Goal: Book appointment/travel/reservation

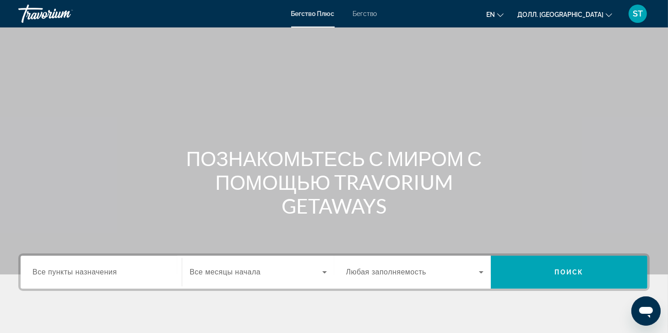
click at [73, 270] on span "Все пункты назначения" at bounding box center [74, 272] width 84 height 8
click at [73, 270] on input "Пункт назначения Все пункты назначения" at bounding box center [100, 272] width 137 height 11
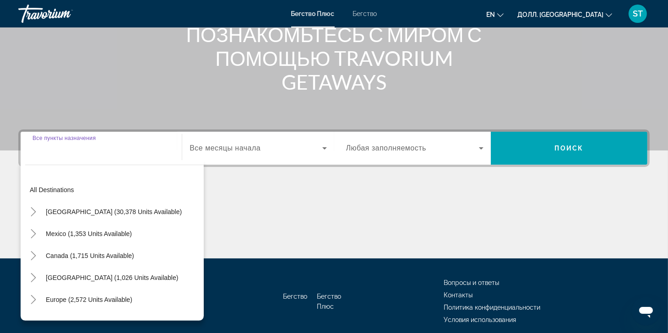
scroll to position [161, 0]
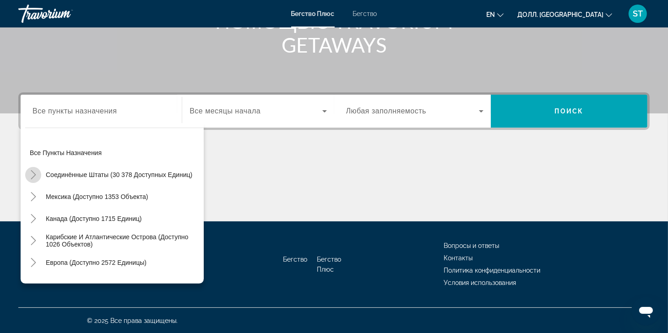
click at [33, 172] on icon "Переключить на США (доступно 30 378 единиц)" at bounding box center [33, 174] width 5 height 9
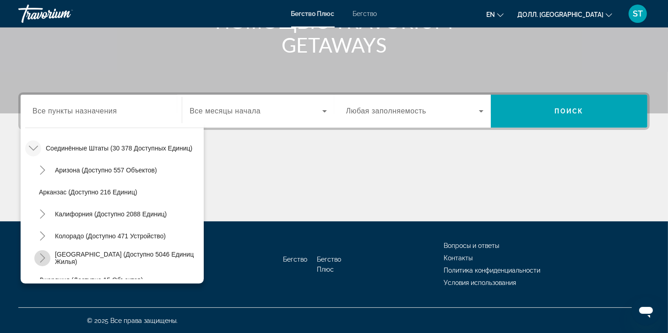
click at [42, 254] on icon "Переключить на Флориду (доступно 5046 единиц)" at bounding box center [42, 258] width 9 height 9
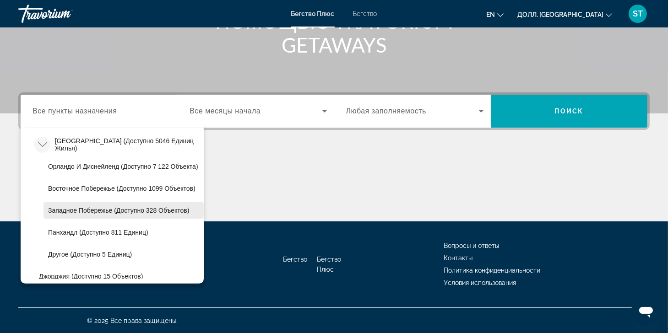
scroll to position [118, 0]
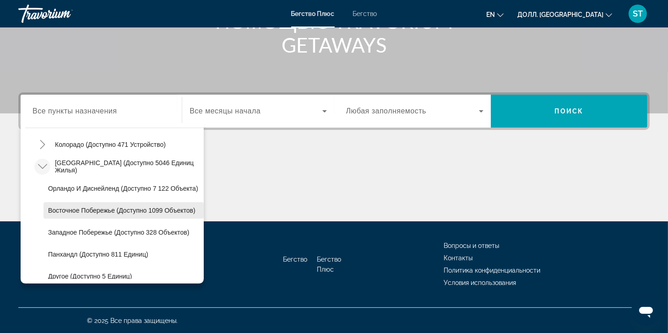
click at [61, 207] on span "Восточное побережье (доступно 1099 объектов)" at bounding box center [121, 210] width 147 height 7
type input "**********"
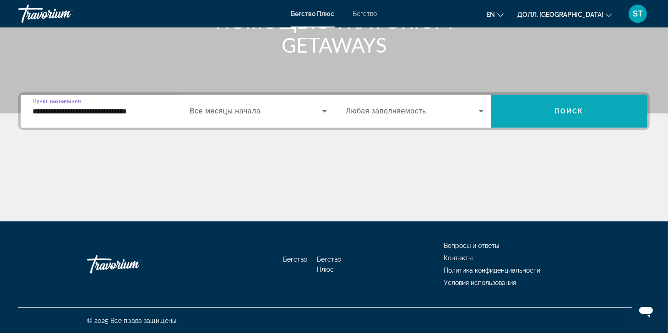
click at [604, 109] on span "Виджет поиска" at bounding box center [569, 111] width 156 height 22
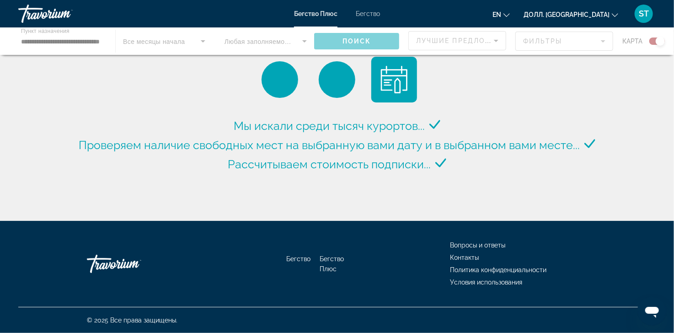
click at [652, 38] on div "Основное содержание" at bounding box center [337, 40] width 674 height 27
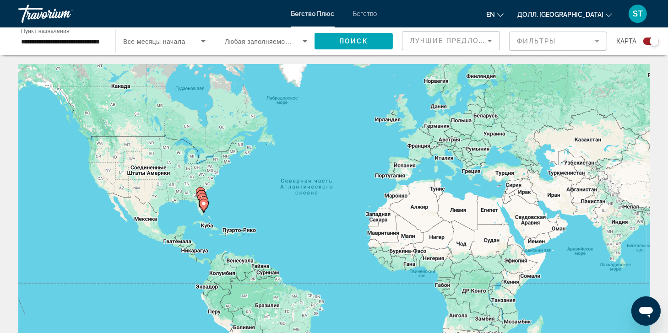
click at [641, 43] on div "Виджет поиска" at bounding box center [647, 41] width 22 height 7
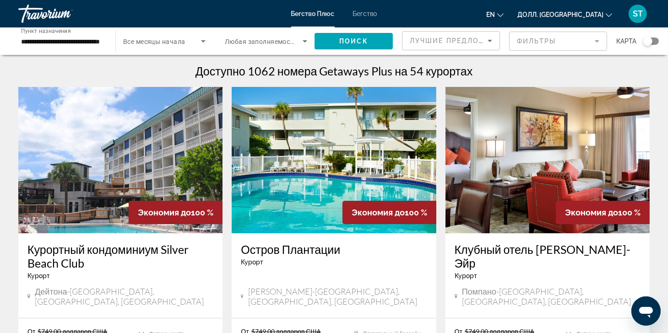
click at [562, 38] on mat-form-field "Фильтры" at bounding box center [558, 41] width 98 height 19
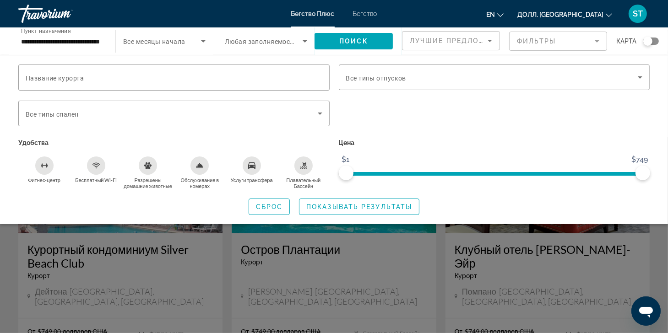
click at [562, 38] on mat-form-field "Фильтры" at bounding box center [558, 41] width 98 height 19
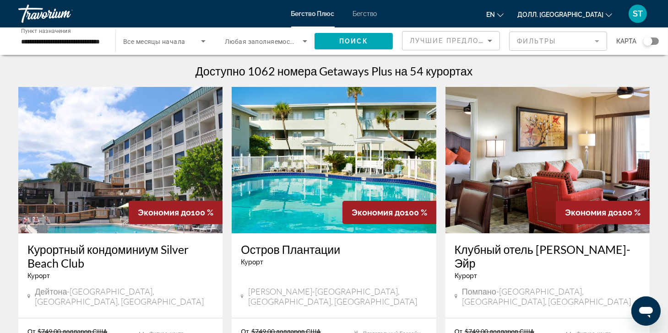
click at [486, 38] on icon "Сортировать по" at bounding box center [489, 40] width 11 height 11
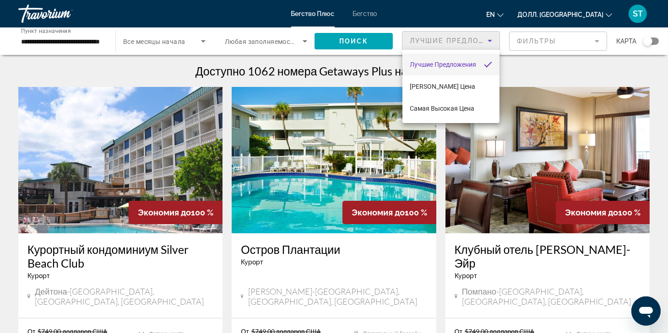
click at [486, 38] on div at bounding box center [334, 166] width 668 height 333
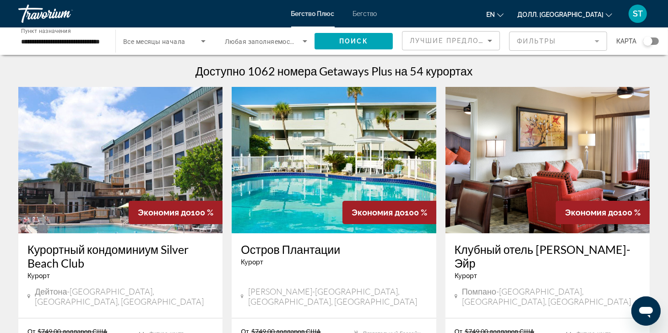
click at [549, 38] on mat-form-field "Фильтры" at bounding box center [558, 41] width 98 height 19
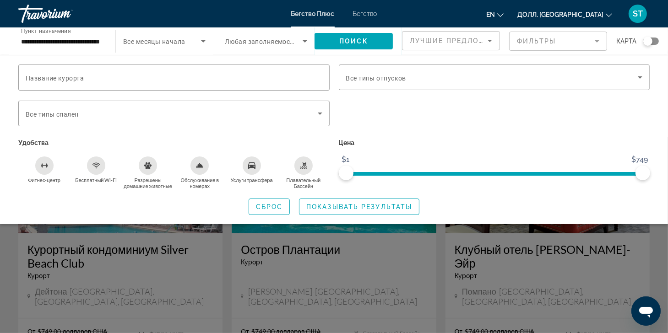
click at [547, 40] on mat-form-field "Фильтры" at bounding box center [558, 41] width 98 height 19
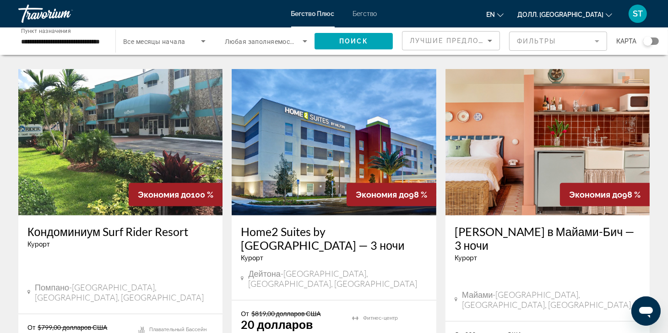
scroll to position [732, 0]
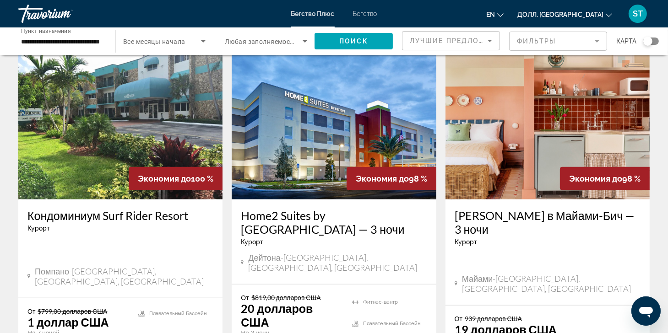
click at [388, 209] on h3 "Home2 Suites by [GEOGRAPHIC_DATA] — 3 ночи" at bounding box center [334, 222] width 186 height 27
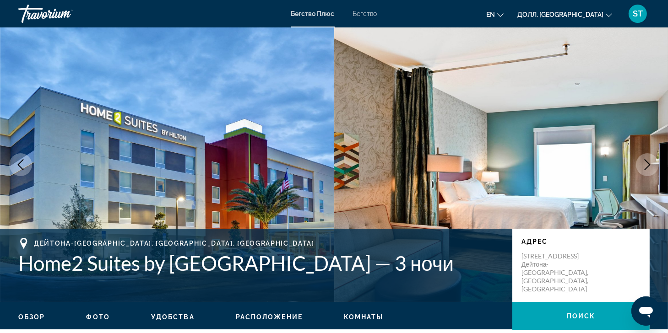
click at [646, 162] on icon "Следующее изображение" at bounding box center [647, 164] width 11 height 11
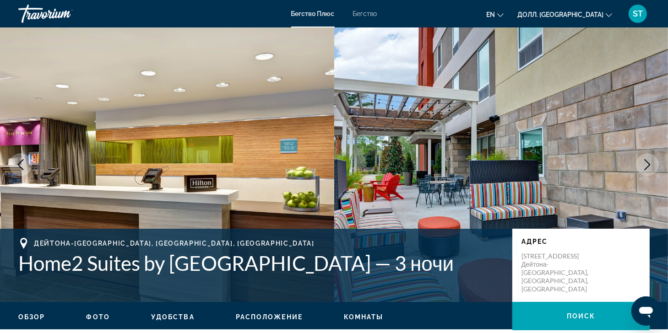
click at [646, 162] on icon "Следующее изображение" at bounding box center [647, 164] width 11 height 11
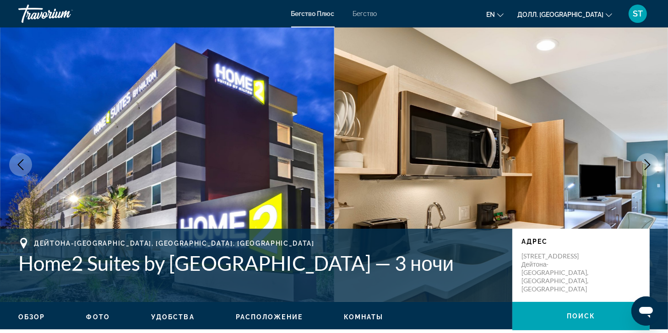
click at [646, 162] on icon "Следующее изображение" at bounding box center [647, 164] width 11 height 11
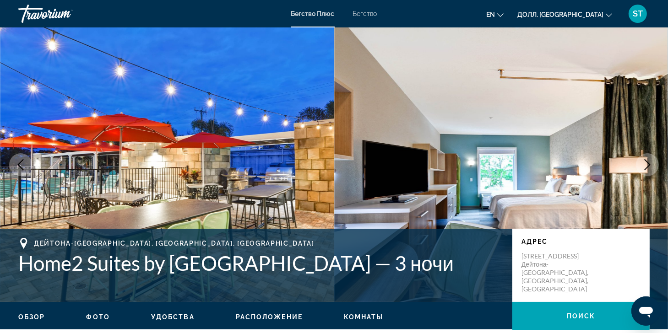
click at [646, 162] on icon "Следующее изображение" at bounding box center [647, 164] width 11 height 11
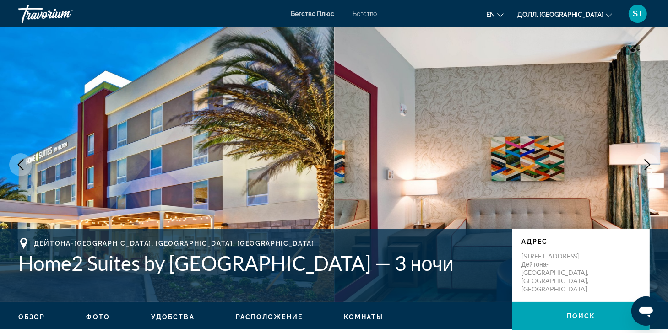
click at [646, 162] on icon "Следующее изображение" at bounding box center [647, 164] width 11 height 11
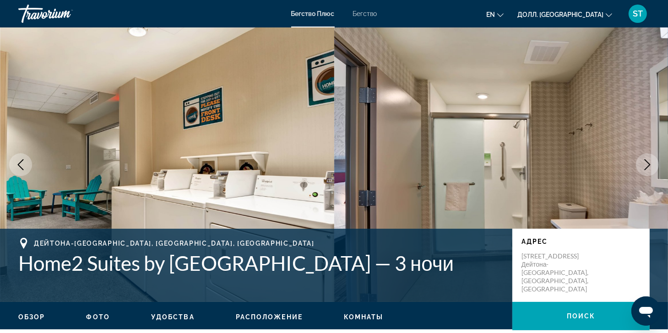
click at [646, 162] on icon "Следующее изображение" at bounding box center [647, 164] width 11 height 11
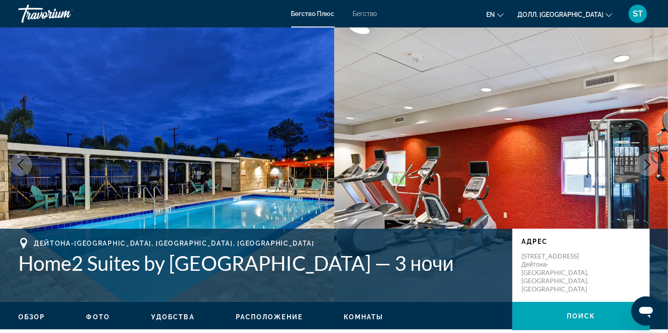
click at [646, 162] on icon "Следующее изображение" at bounding box center [647, 164] width 11 height 11
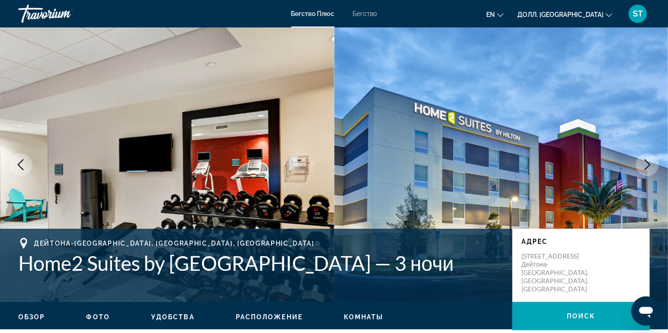
click at [646, 162] on icon "Следующее изображение" at bounding box center [647, 164] width 11 height 11
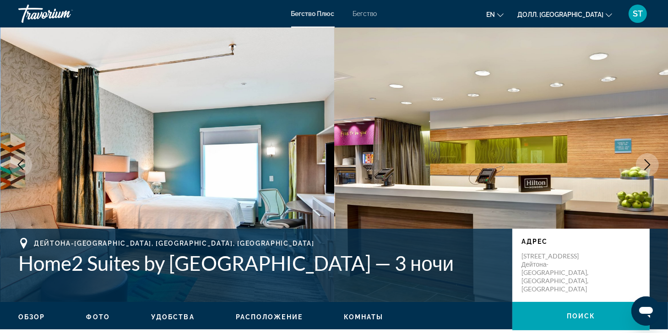
click at [366, 16] on span "Бегство" at bounding box center [365, 13] width 24 height 7
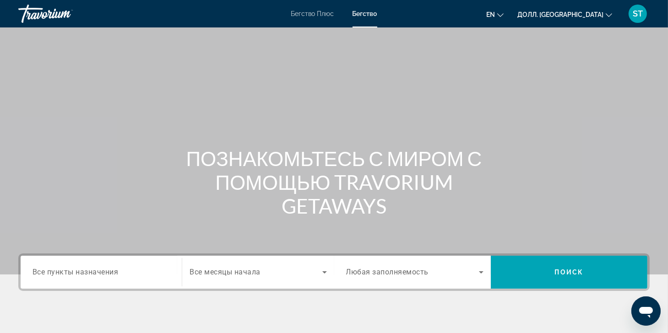
click at [77, 272] on span "Все пункты назначения" at bounding box center [75, 272] width 86 height 9
click at [77, 272] on input "Пункт назначения Все пункты назначения" at bounding box center [100, 272] width 137 height 11
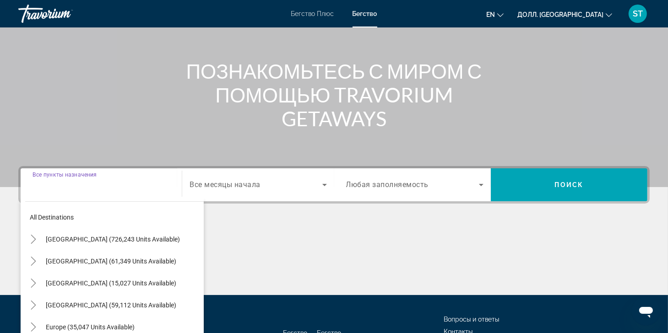
scroll to position [161, 0]
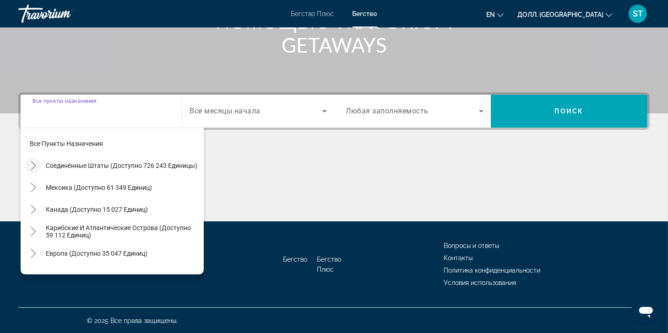
click at [35, 164] on icon "Переключить на США (доступно 726 243 единицы)" at bounding box center [33, 165] width 9 height 9
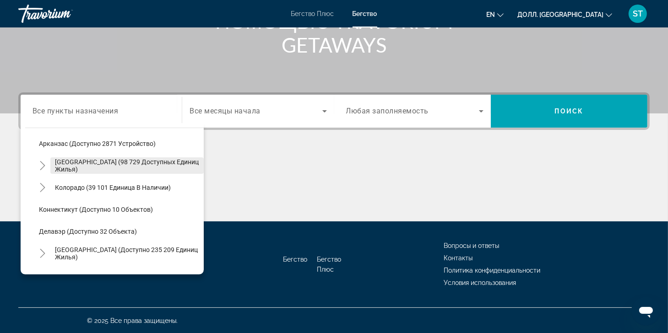
scroll to position [118, 0]
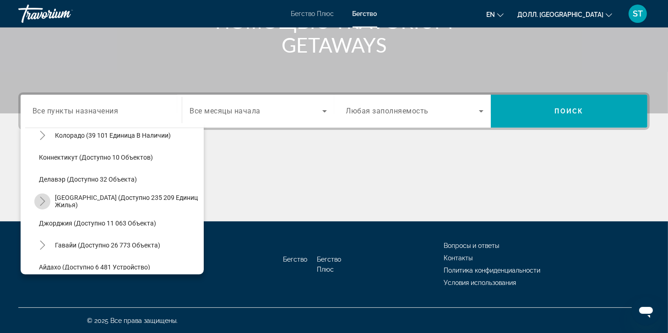
click at [41, 197] on icon "Переключить на Флориду (доступно 235 209 единиц)" at bounding box center [42, 201] width 5 height 9
click at [44, 197] on icon "Переключить на Флориду (доступно 235 209 единиц)" at bounding box center [42, 201] width 9 height 9
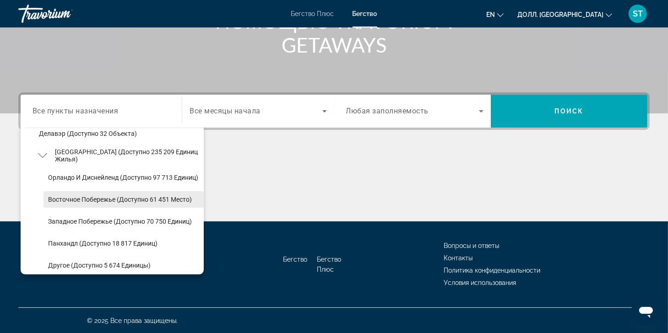
click at [96, 199] on span "Восточное побережье (доступно 61 451 место)" at bounding box center [120, 199] width 144 height 7
type input "**********"
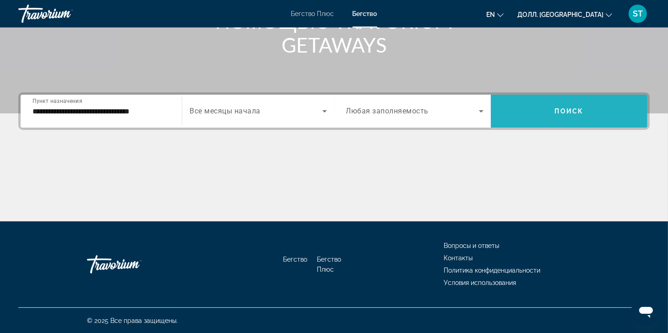
click at [569, 110] on span "Поиск" at bounding box center [569, 111] width 29 height 7
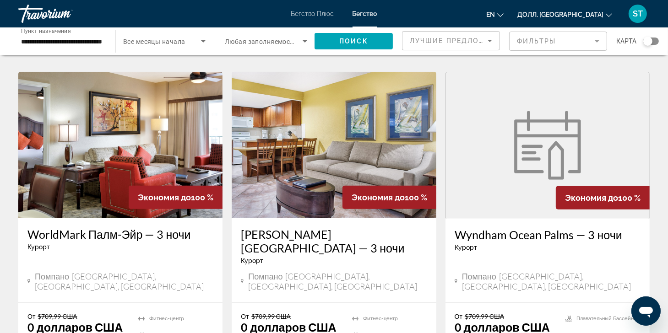
scroll to position [1098, 0]
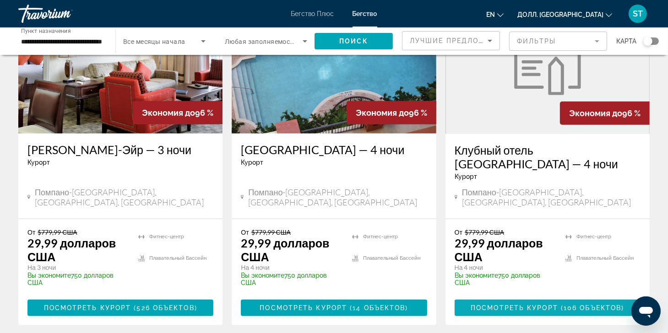
scroll to position [458, 0]
